Goal: Task Accomplishment & Management: Use online tool/utility

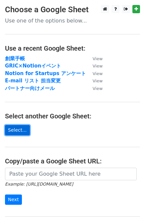
click at [23, 128] on link "Select..." at bounding box center [17, 130] width 25 height 10
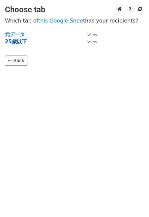
click at [20, 43] on strong "25歳以下" at bounding box center [16, 42] width 22 height 6
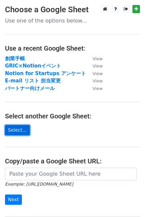
click at [24, 129] on link "Select..." at bounding box center [17, 130] width 25 height 10
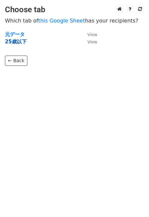
click at [15, 39] on strong "25歳以下" at bounding box center [16, 42] width 22 height 6
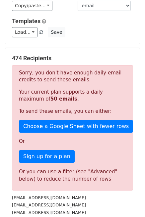
scroll to position [52, 0]
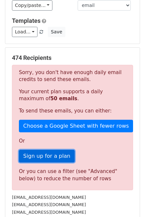
click at [63, 156] on link "Sign up for a plan" at bounding box center [47, 156] width 56 height 13
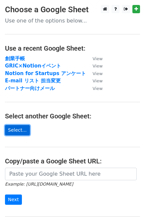
click at [23, 130] on link "Select..." at bounding box center [17, 130] width 25 height 10
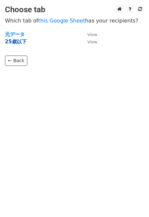
click at [13, 43] on strong "25歳以下" at bounding box center [16, 42] width 22 height 6
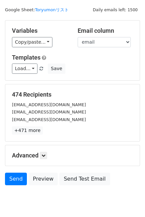
scroll to position [20, 0]
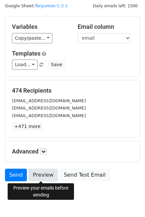
click at [44, 179] on link "Preview" at bounding box center [42, 175] width 29 height 13
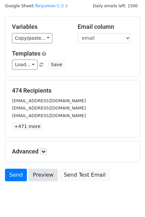
scroll to position [20, 0]
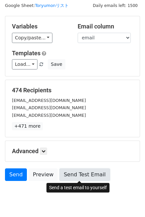
click at [63, 172] on link "Send Test Email" at bounding box center [84, 174] width 50 height 13
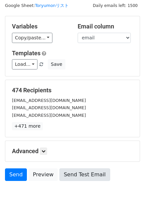
scroll to position [20, 0]
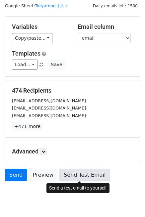
click at [66, 173] on link "Send Test Email" at bounding box center [84, 175] width 50 height 13
click at [69, 179] on link "Send Test Email" at bounding box center [84, 175] width 50 height 13
click at [79, 175] on link "Send Test Email" at bounding box center [84, 175] width 50 height 13
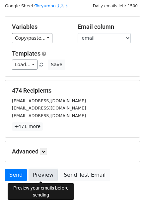
click at [38, 175] on link "Preview" at bounding box center [42, 175] width 29 height 13
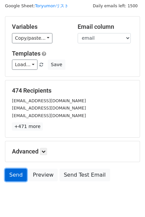
click at [21, 176] on link "Send" at bounding box center [16, 175] width 22 height 13
